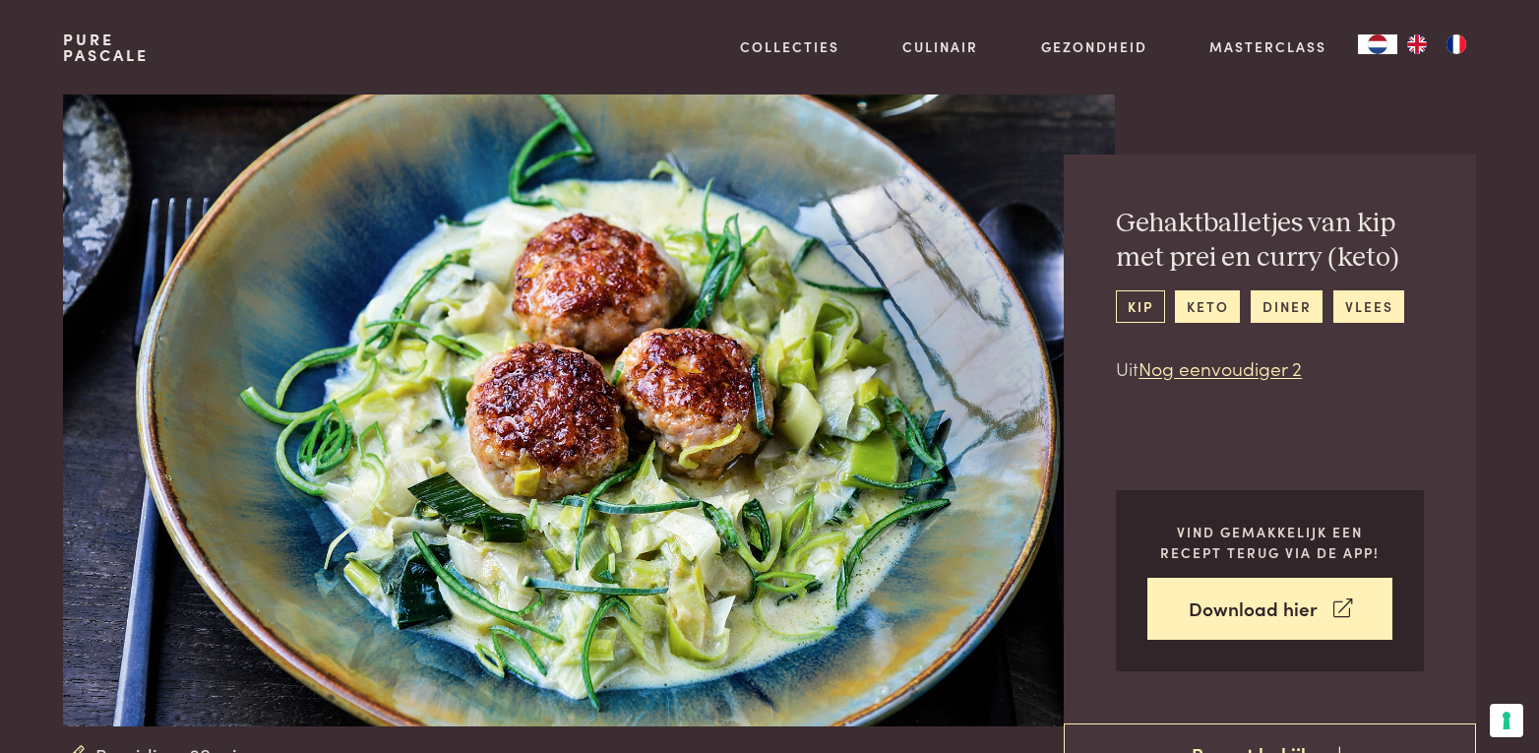
click at [1138, 308] on link "kip" at bounding box center [1140, 306] width 48 height 32
click at [1199, 304] on link "keto" at bounding box center [1207, 306] width 65 height 32
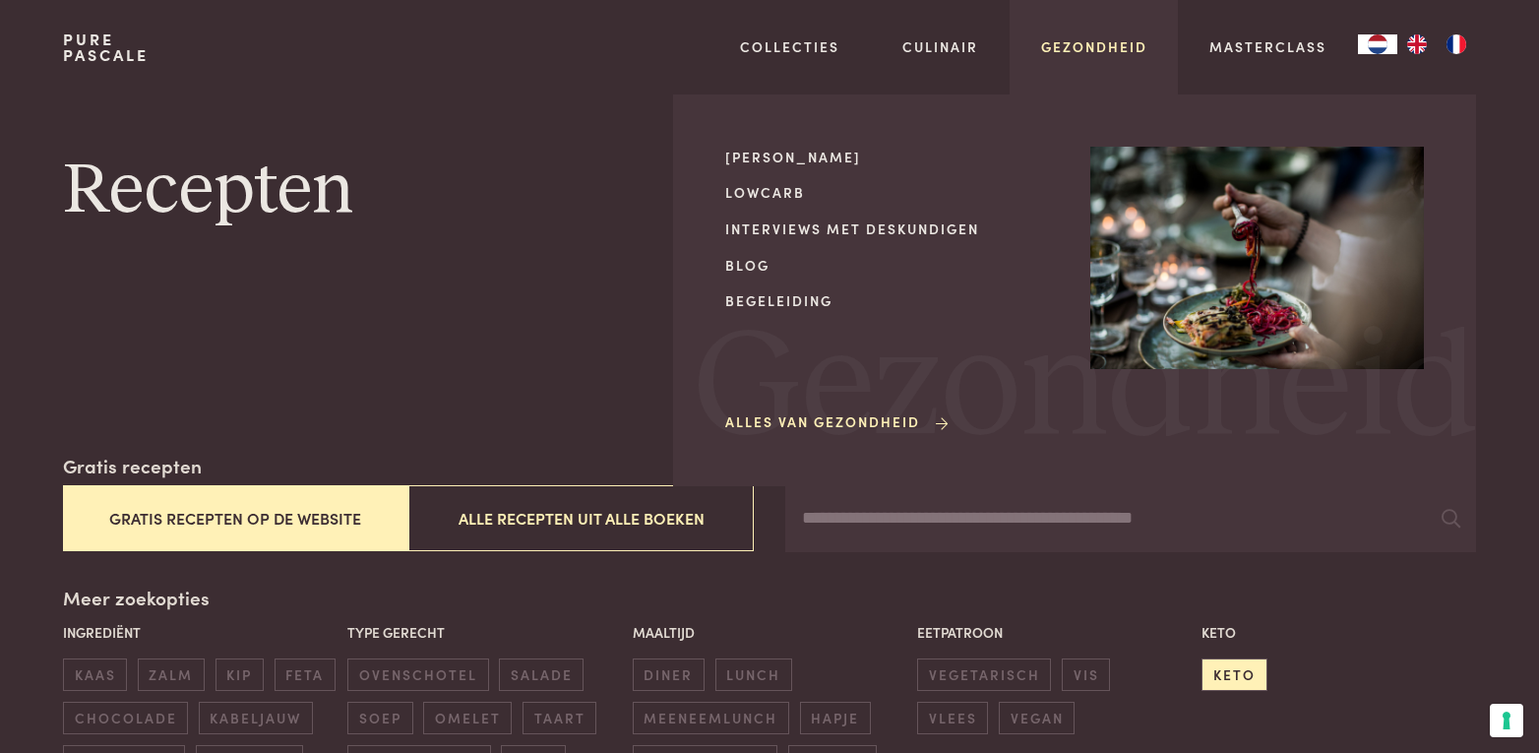
click at [1093, 43] on link "Gezondheid" at bounding box center [1094, 46] width 106 height 21
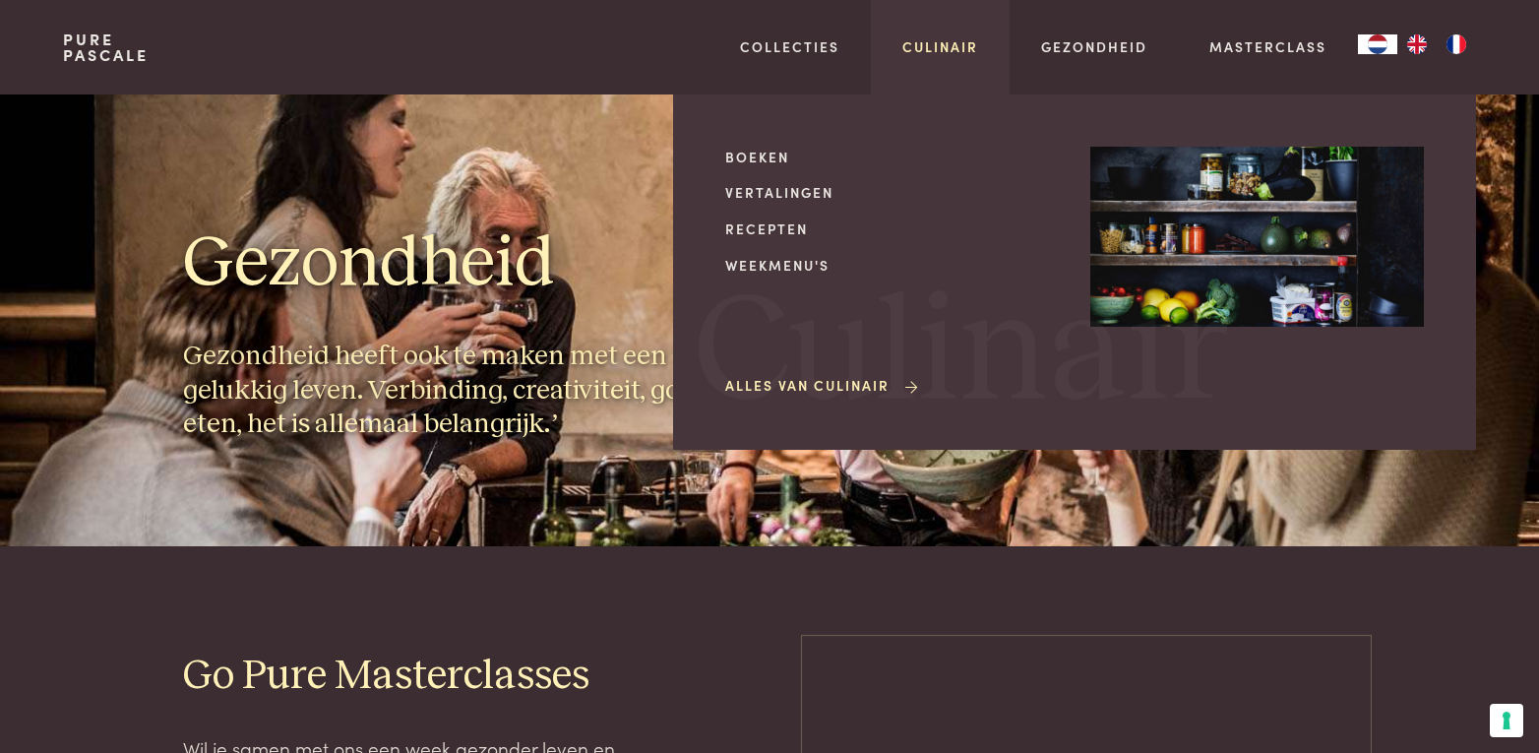
click at [940, 45] on link "Culinair" at bounding box center [940, 46] width 76 height 21
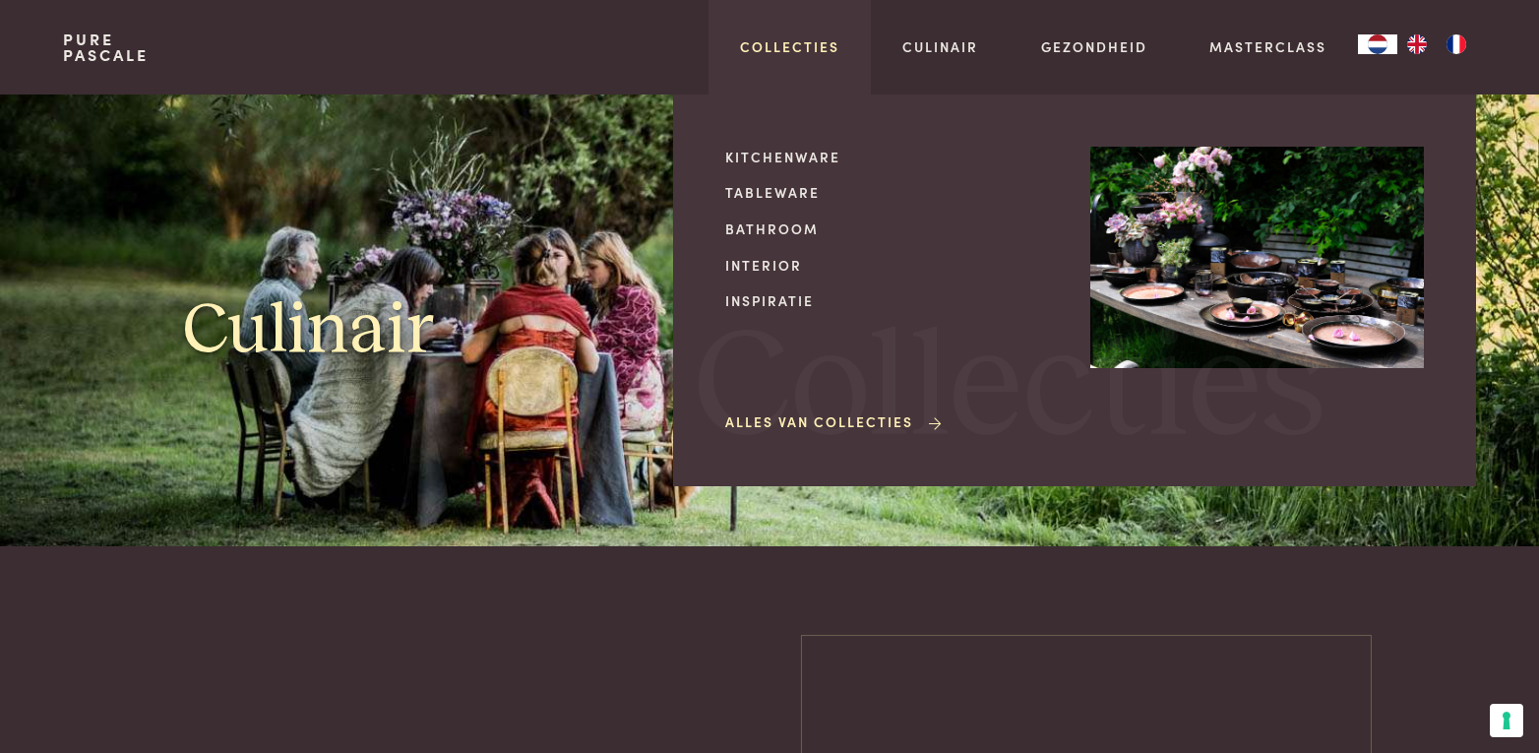
click at [808, 41] on link "Collecties" at bounding box center [789, 46] width 99 height 21
